Goal: Transaction & Acquisition: Purchase product/service

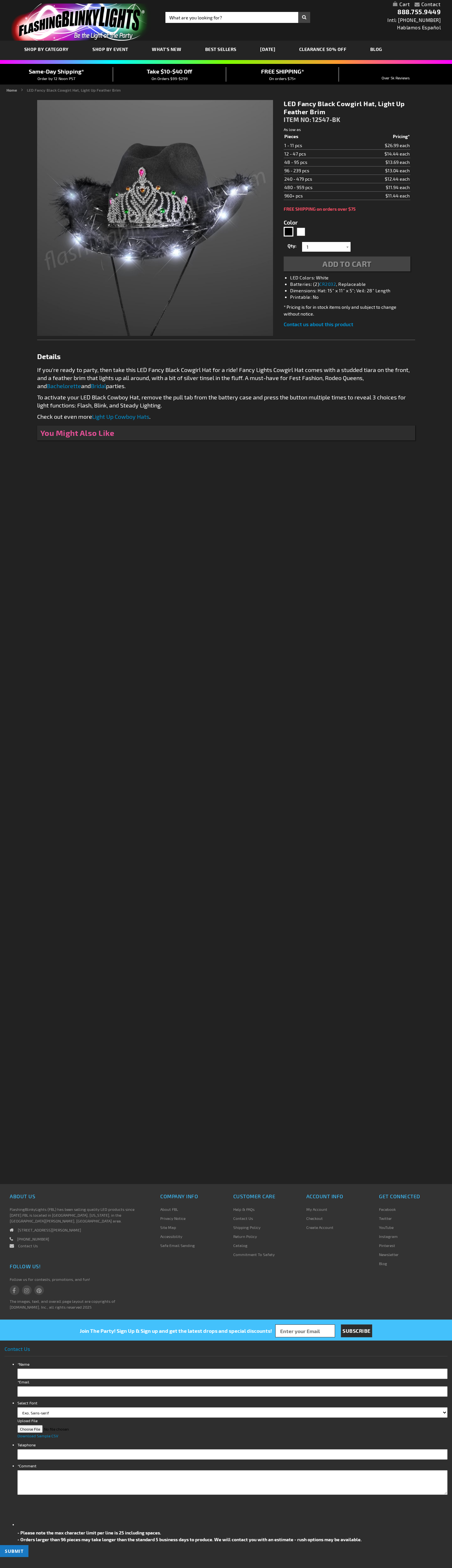
type input "5631"
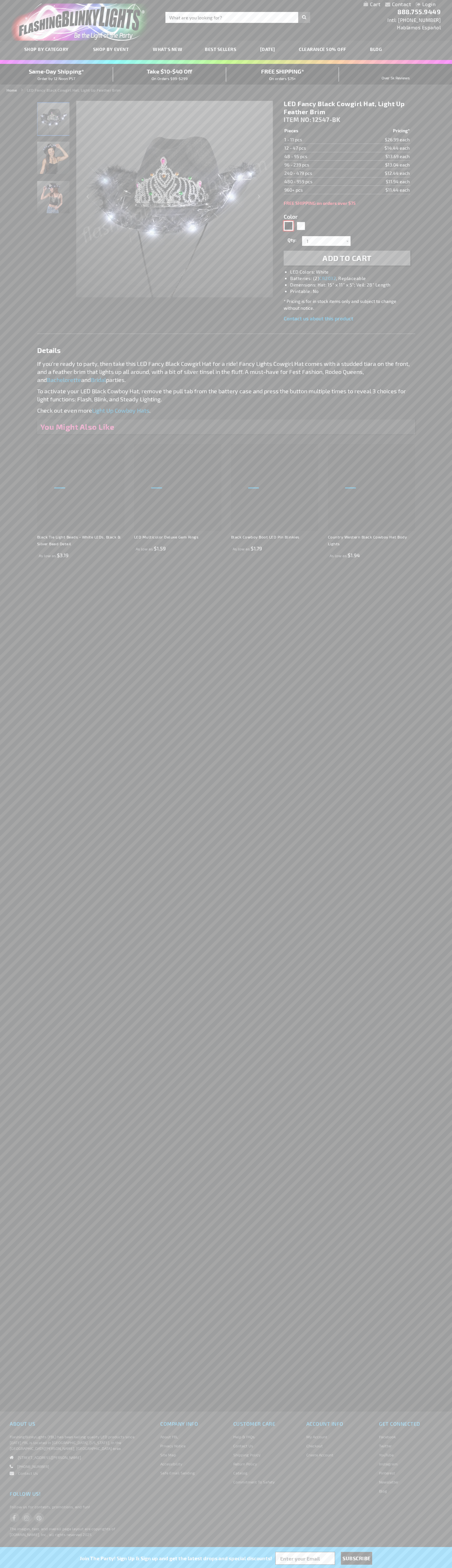
click at [288, 226] on div "Black" at bounding box center [288, 226] width 10 height 10
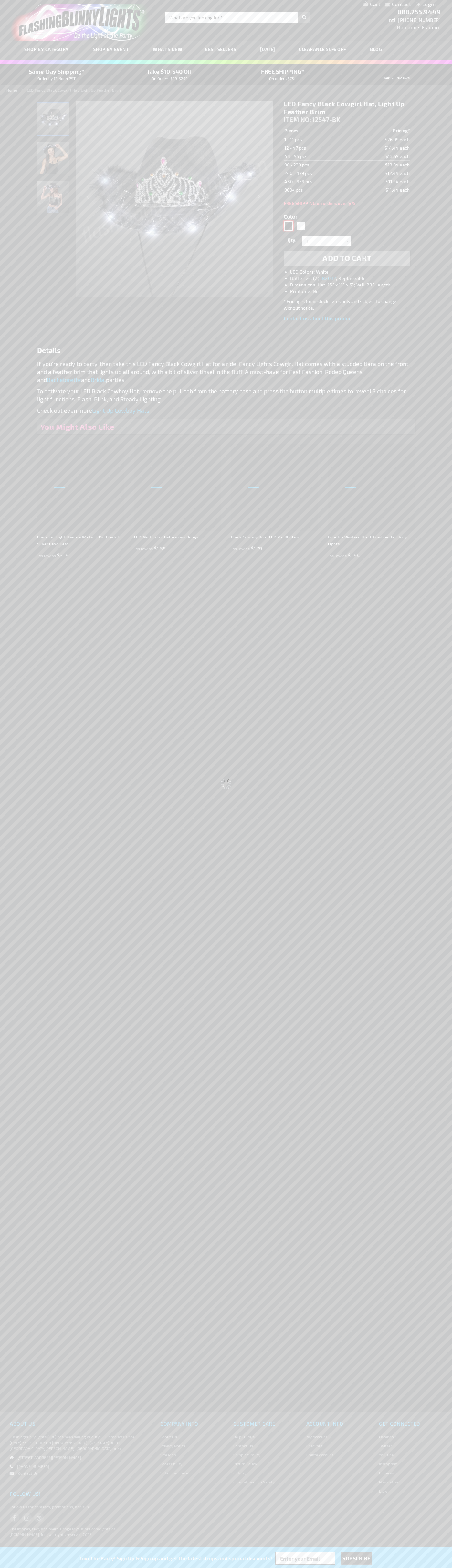
select select
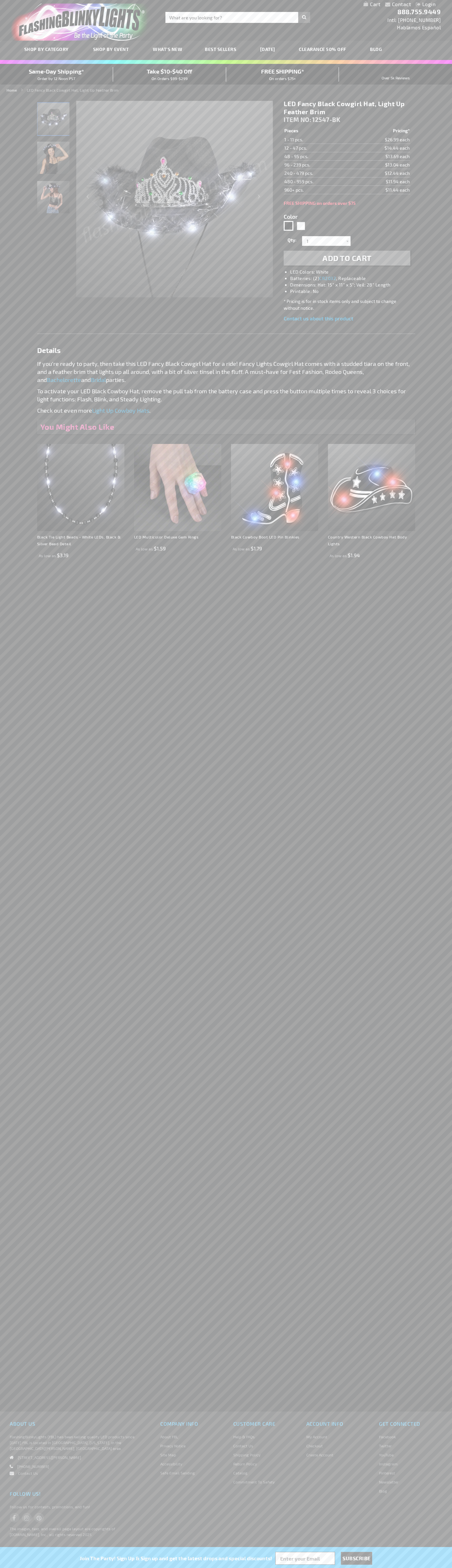
click at [347, 258] on span "Add to Cart" at bounding box center [347, 257] width 49 height 9
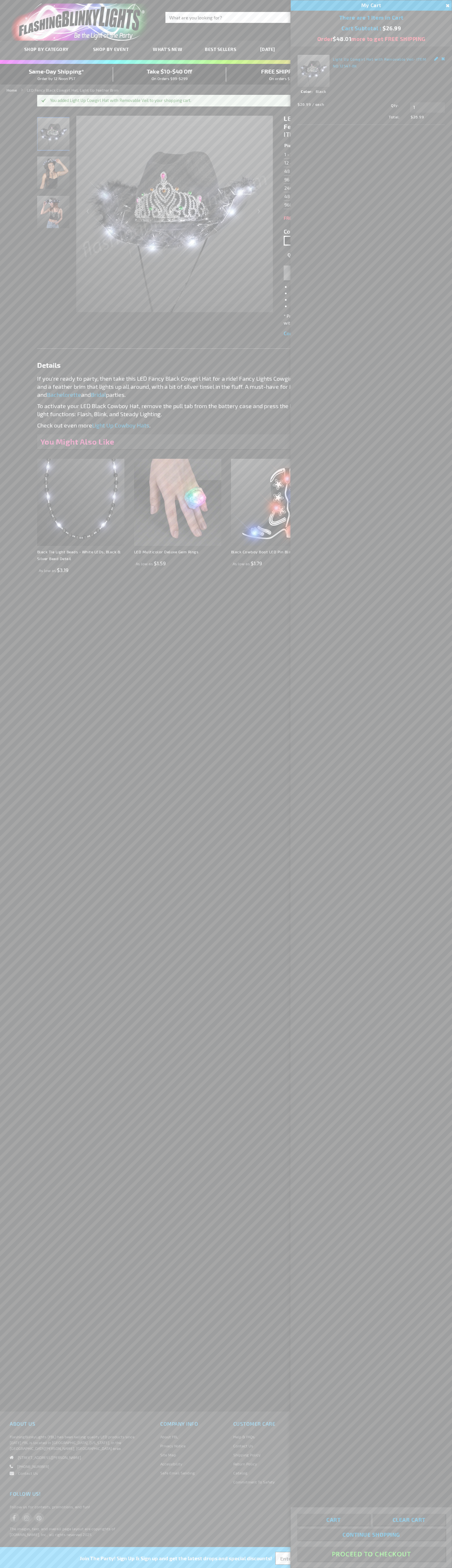
click at [371, 1554] on button "Proceed To Checkout" at bounding box center [371, 1554] width 148 height 15
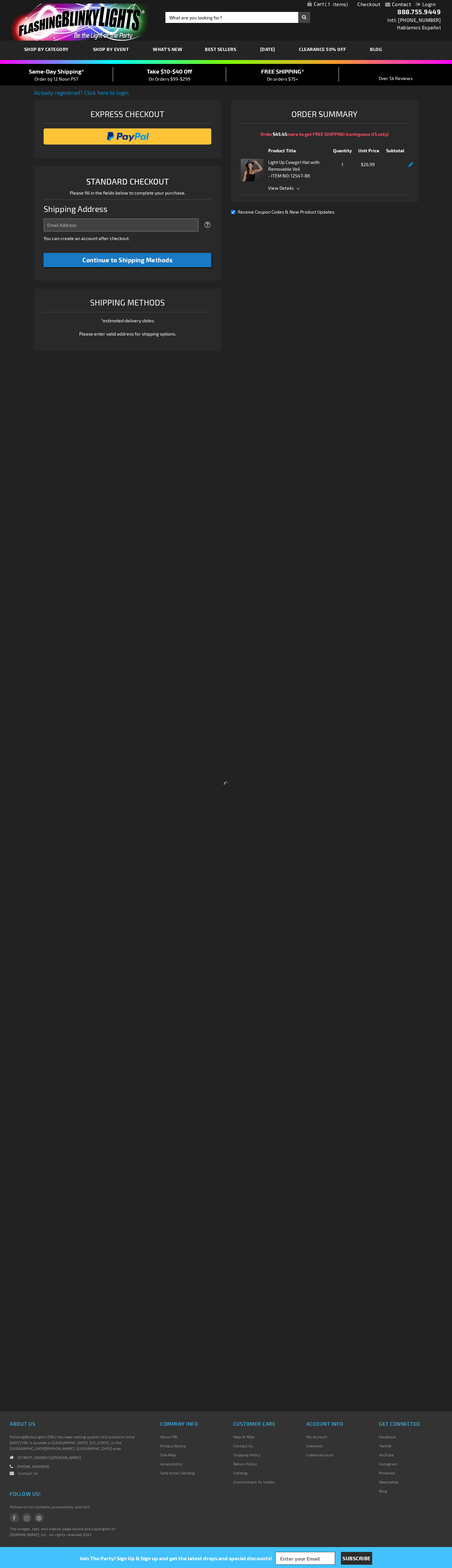
select select "US"
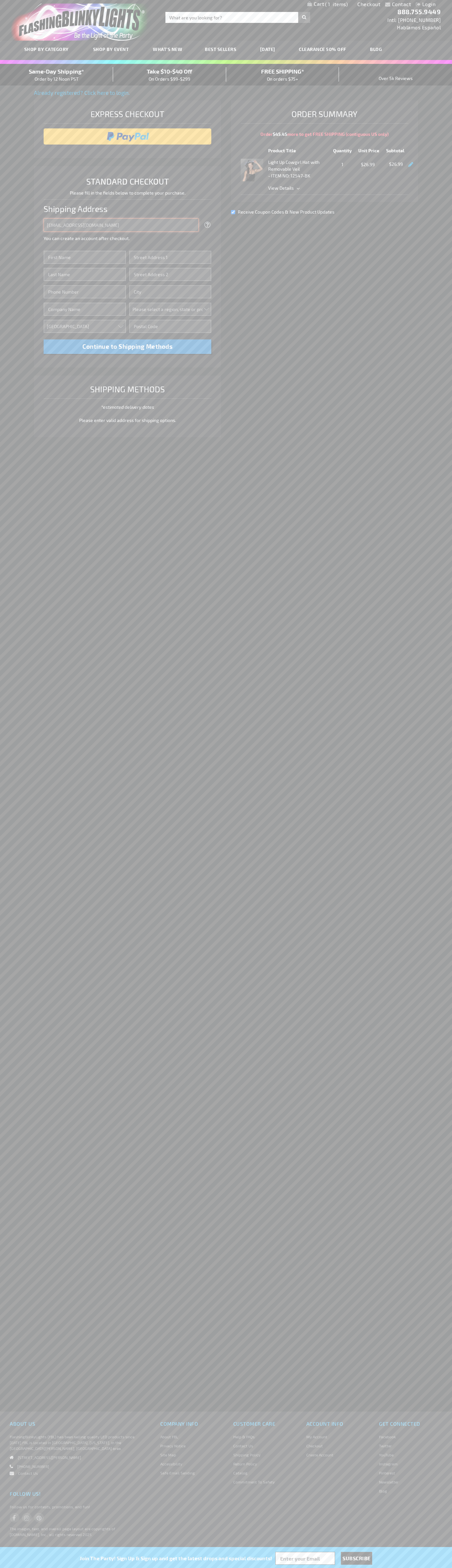
type input "[EMAIL_ADDRESS][DOMAIN_NAME]"
type input "[PERSON_NAME]"
type input "[STREET_ADDRESS]"
